Goal: Task Accomplishment & Management: Use online tool/utility

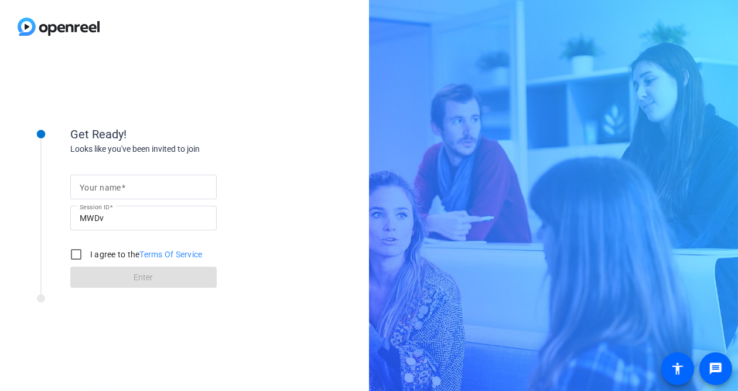
click at [141, 190] on input "Your name" at bounding box center [144, 187] width 128 height 14
type input "[PERSON_NAME] [PERSON_NAME]"
click at [77, 249] on input "I agree to the Terms Of Service" at bounding box center [75, 253] width 23 height 23
checkbox input "true"
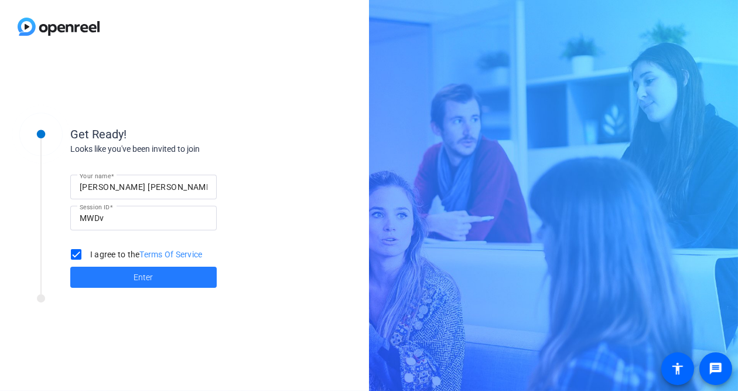
click at [173, 277] on span at bounding box center [143, 277] width 146 height 28
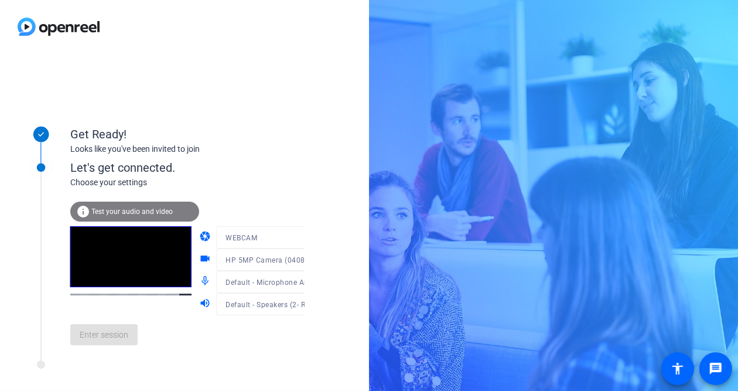
click at [145, 212] on span "Test your audio and video" at bounding box center [131, 211] width 81 height 8
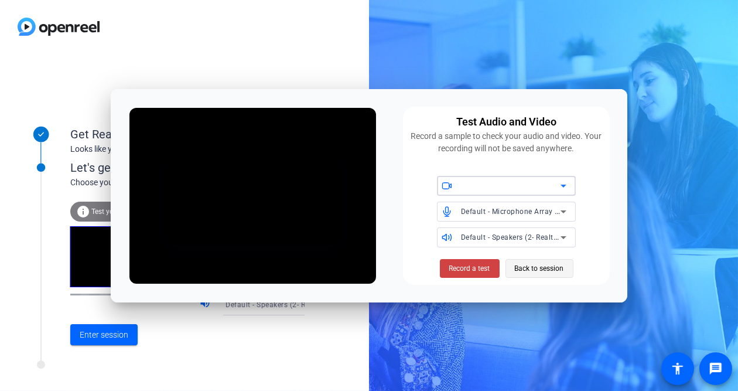
click at [524, 260] on span "Back to session" at bounding box center [539, 268] width 49 height 22
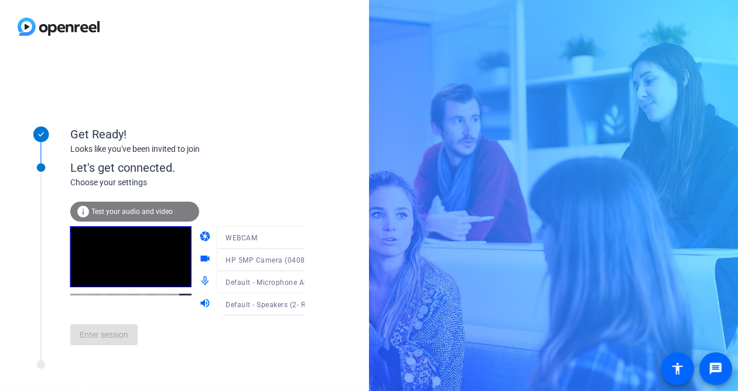
click at [126, 252] on video at bounding box center [130, 256] width 121 height 61
click at [101, 325] on span at bounding box center [103, 334] width 67 height 28
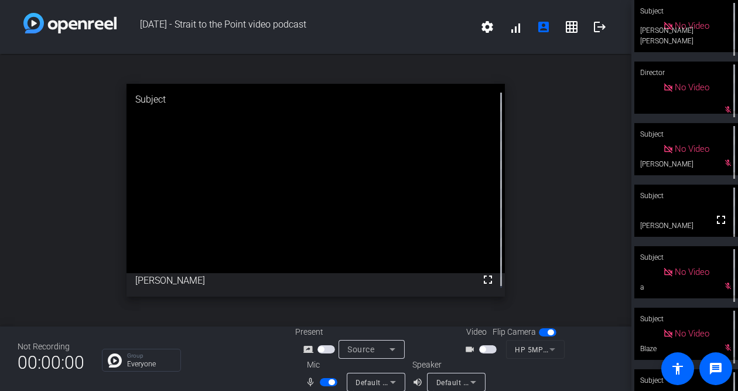
click at [329, 382] on span "button" at bounding box center [332, 382] width 6 height 6
click at [330, 385] on span "button" at bounding box center [329, 382] width 18 height 8
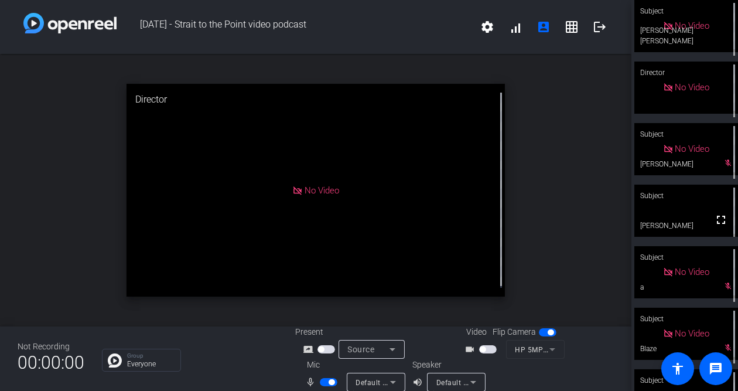
click at [331, 348] on span "button" at bounding box center [326, 349] width 18 height 8
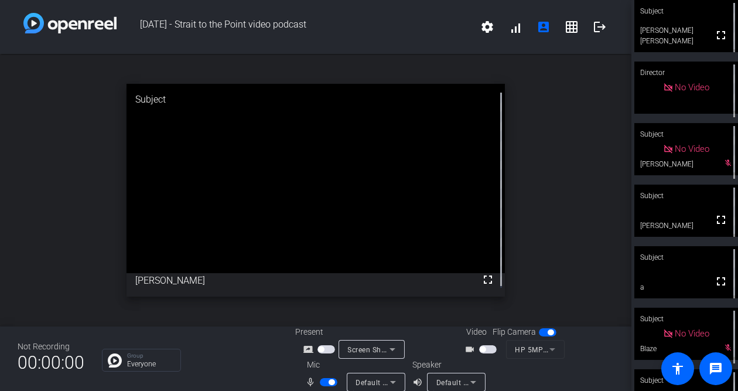
click at [324, 381] on span "button" at bounding box center [329, 382] width 18 height 8
click at [484, 351] on span "button" at bounding box center [488, 349] width 18 height 8
click at [329, 382] on span "button" at bounding box center [329, 382] width 18 height 8
click at [479, 347] on span "button" at bounding box center [488, 349] width 18 height 8
click at [321, 382] on span "button" at bounding box center [329, 382] width 18 height 8
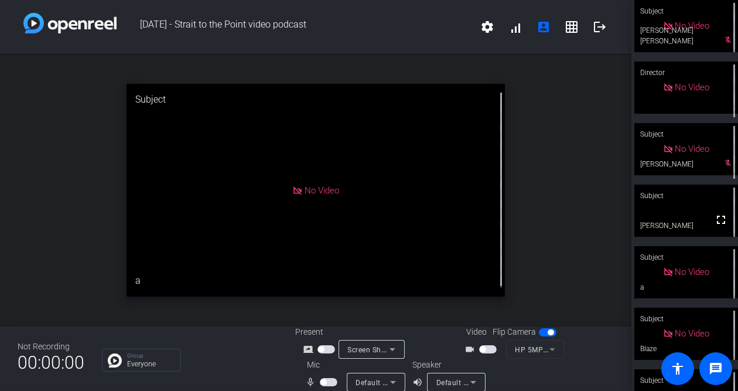
click at [329, 384] on span "button" at bounding box center [329, 382] width 18 height 8
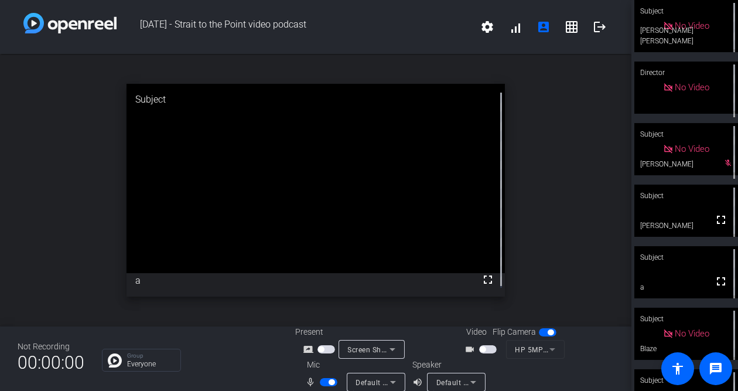
click at [485, 347] on span "button" at bounding box center [488, 349] width 18 height 8
